Goal: Task Accomplishment & Management: Use online tool/utility

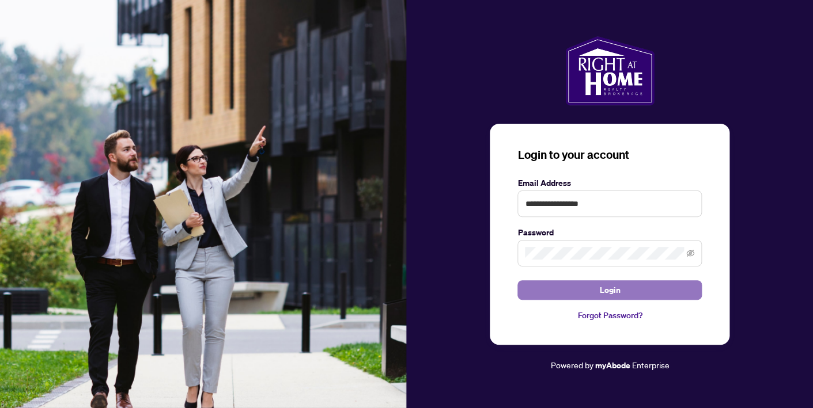
click at [609, 289] on span "Login" at bounding box center [609, 290] width 21 height 18
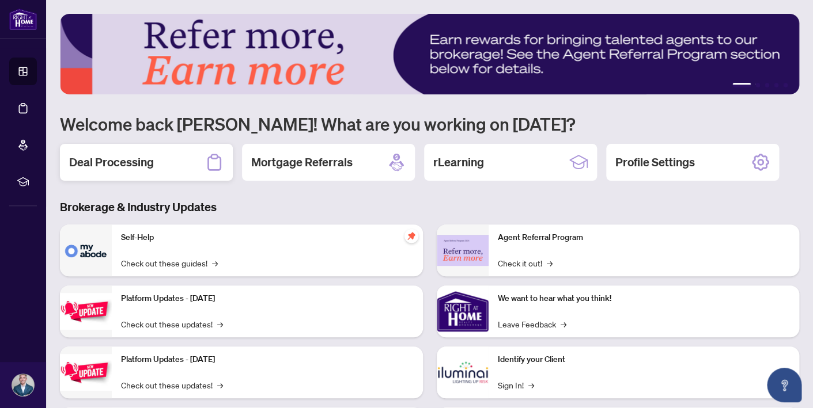
click at [156, 154] on div "Deal Processing" at bounding box center [146, 162] width 173 height 37
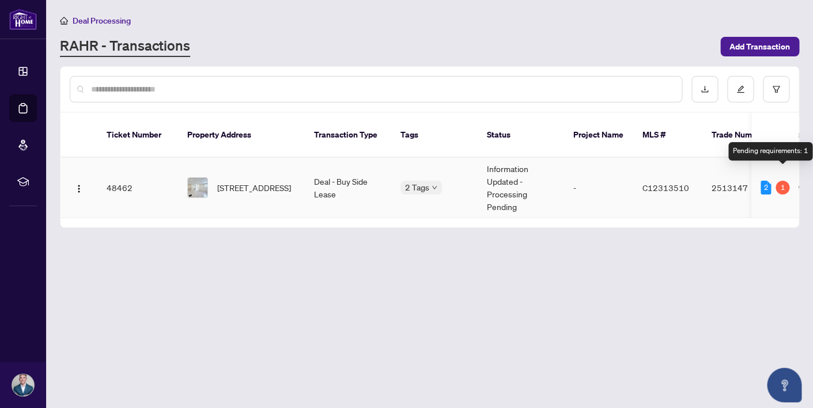
click at [780, 181] on div "1" at bounding box center [782, 188] width 14 height 14
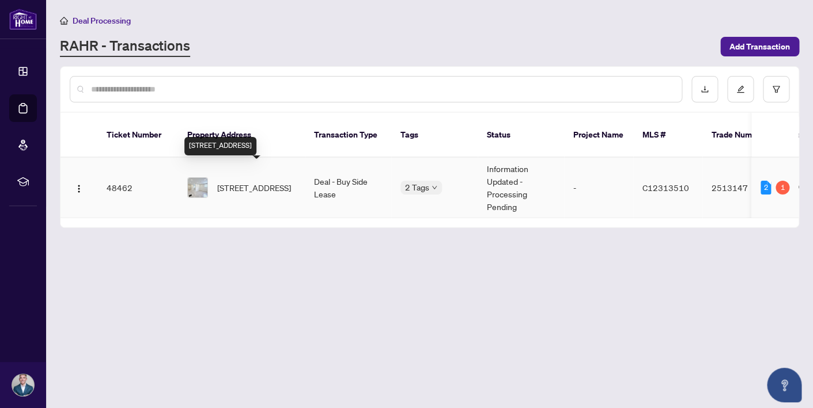
click at [264, 181] on span "[STREET_ADDRESS]" at bounding box center [254, 187] width 74 height 13
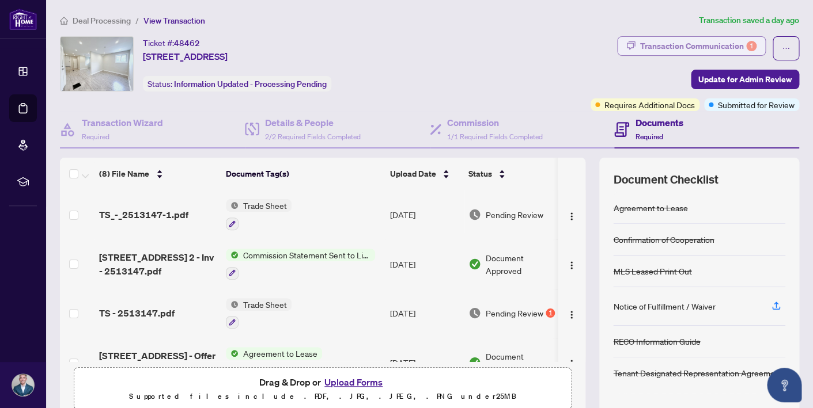
click at [669, 47] on div "Transaction Communication 1" at bounding box center [698, 46] width 116 height 18
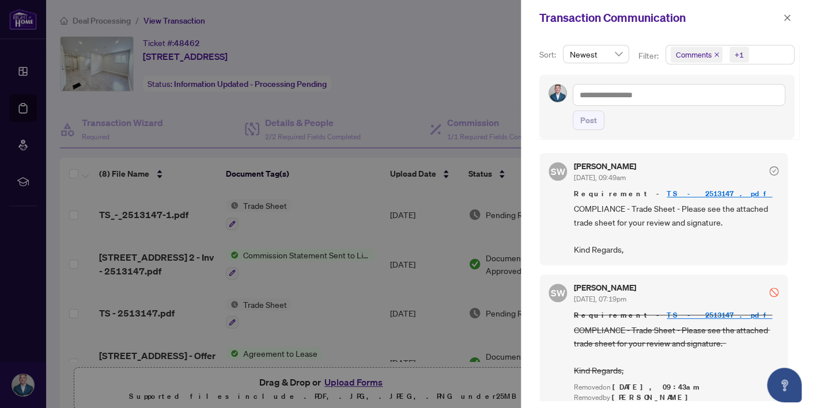
click at [391, 93] on div at bounding box center [406, 204] width 813 height 408
click at [788, 15] on icon "close" at bounding box center [787, 18] width 8 height 8
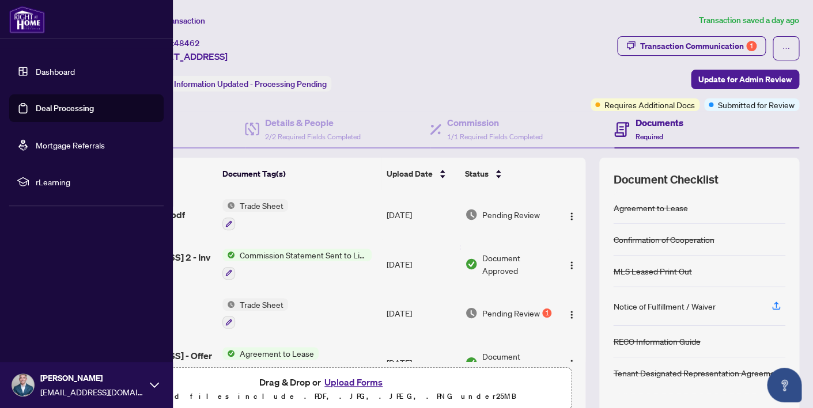
click at [58, 70] on link "Dashboard" at bounding box center [55, 71] width 39 height 10
